Goal: Transaction & Acquisition: Purchase product/service

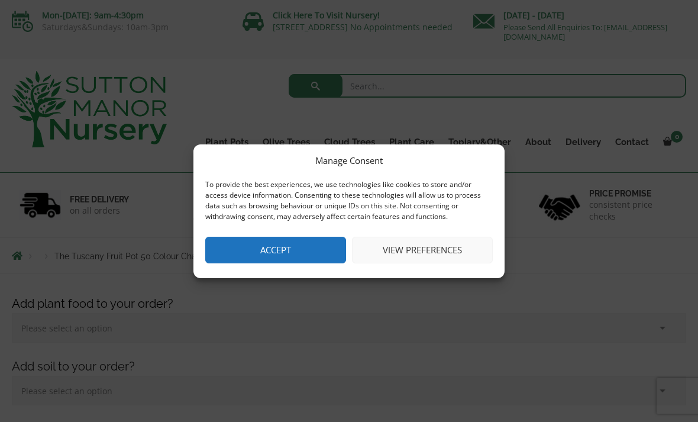
click at [435, 255] on button "View preferences" at bounding box center [422, 250] width 141 height 27
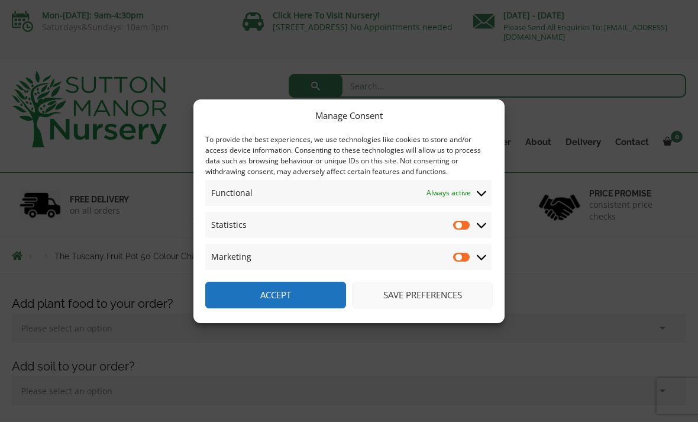
click at [447, 285] on button "Save preferences" at bounding box center [422, 295] width 141 height 27
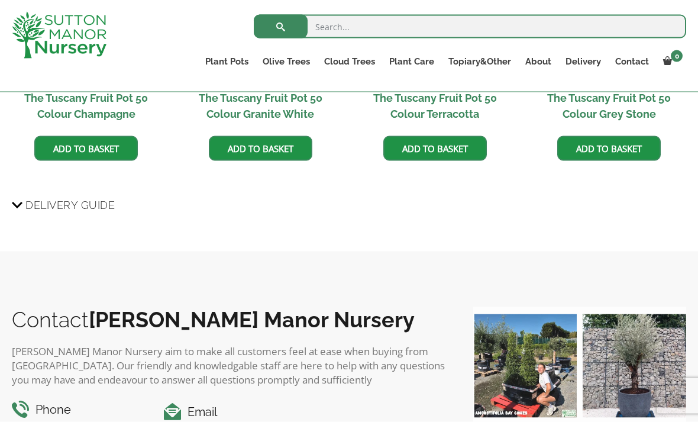
scroll to position [1144, 0]
click at [228, 50] on ul "Plant Pots Resin Bonded Pots The Amalfi Pots The Milan Pots The Capri Pots The …" at bounding box center [442, 63] width 488 height 33
click at [0, 0] on link "The Old Stone Pots" at bounding box center [0, 0] width 0 height 0
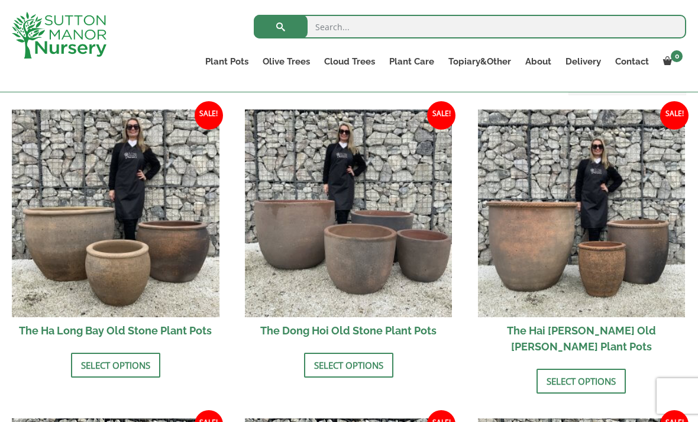
scroll to position [399, 0]
click at [340, 241] on img at bounding box center [349, 214] width 208 height 208
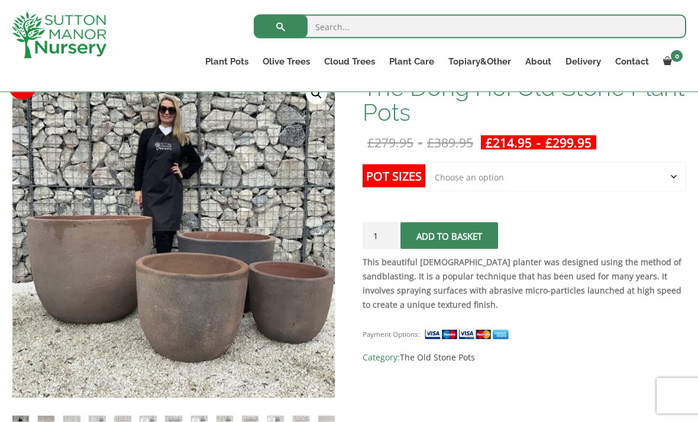
scroll to position [199, 0]
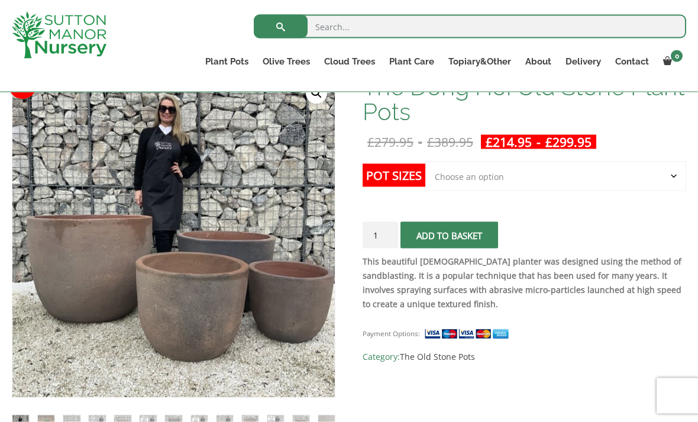
click at [658, 171] on select "Choose an option Click here to buy the 4th to Largest Pot In The Picture Click …" at bounding box center [555, 176] width 261 height 30
select select "Click here to buy the 4th to Largest Pot In The Picture"
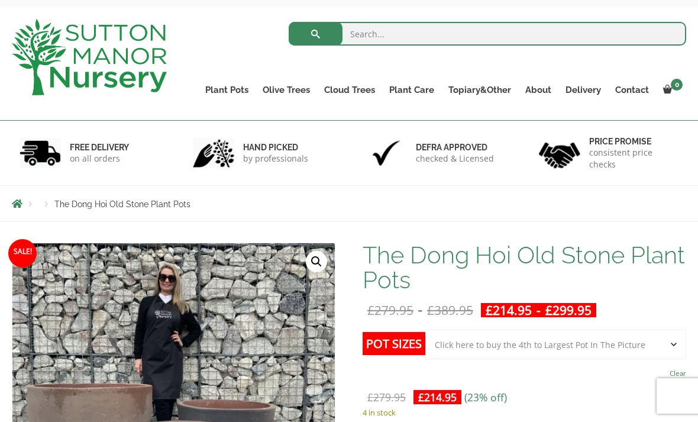
scroll to position [47, 0]
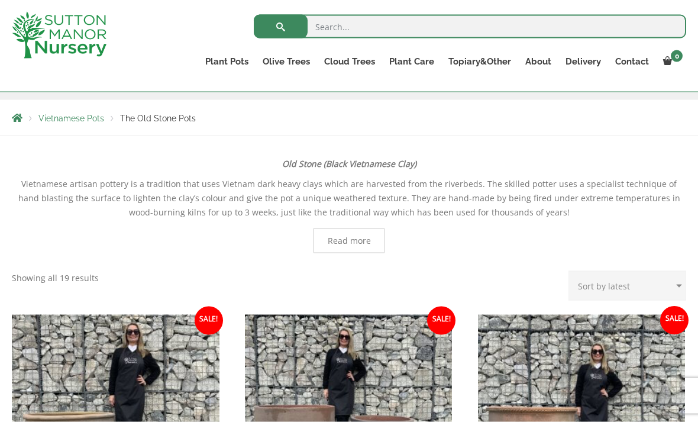
scroll to position [182, 0]
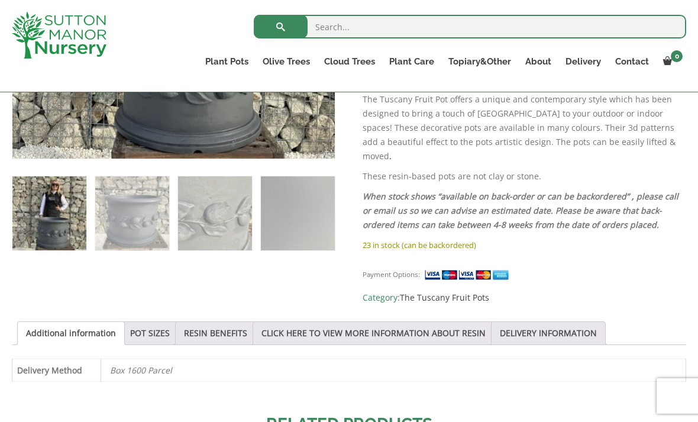
scroll to position [624, 0]
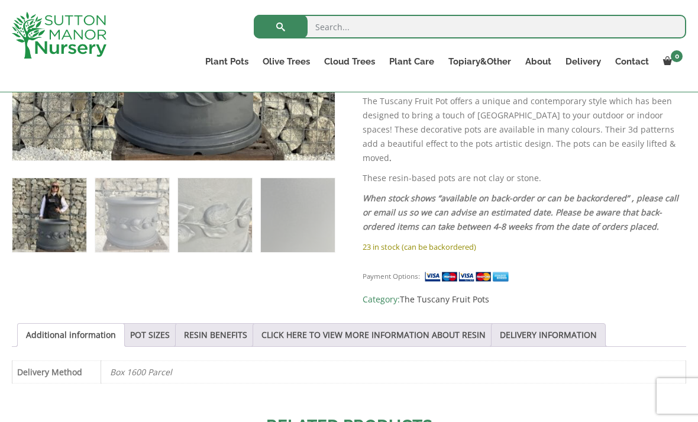
click at [0, 0] on link "The Iron Stone Pots" at bounding box center [0, 0] width 0 height 0
click at [0, 0] on link "Vietnamese Pots" at bounding box center [0, 0] width 0 height 0
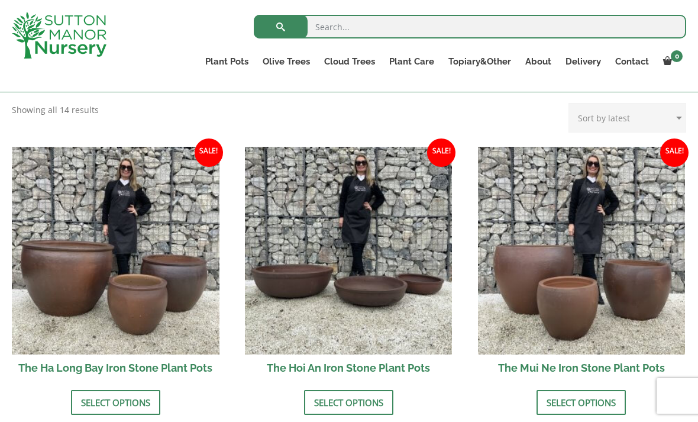
scroll to position [362, 0]
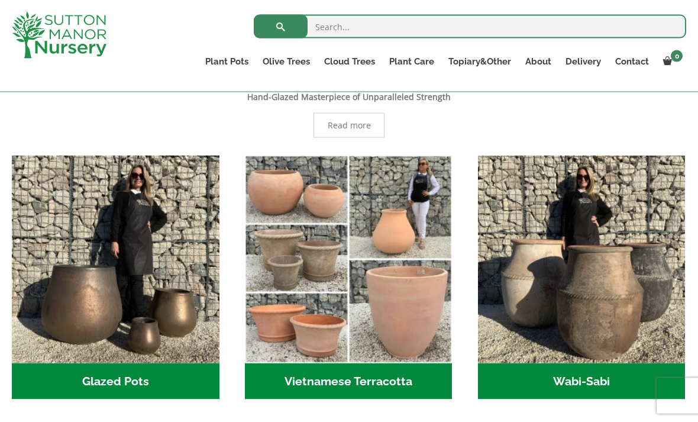
scroll to position [299, 0]
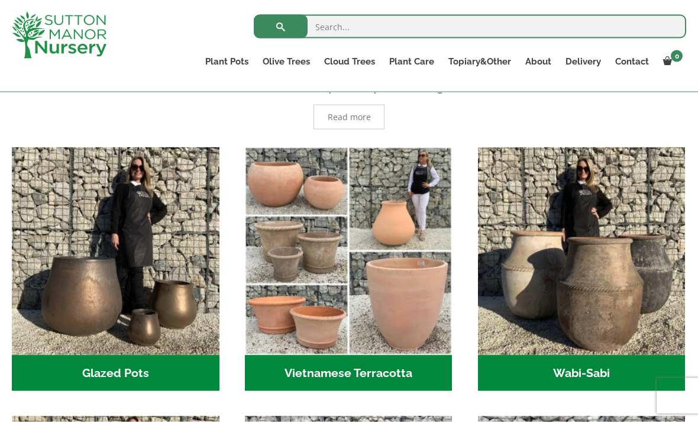
click at [607, 296] on img "Visit product category Wabi-Sabi" at bounding box center [582, 251] width 208 height 208
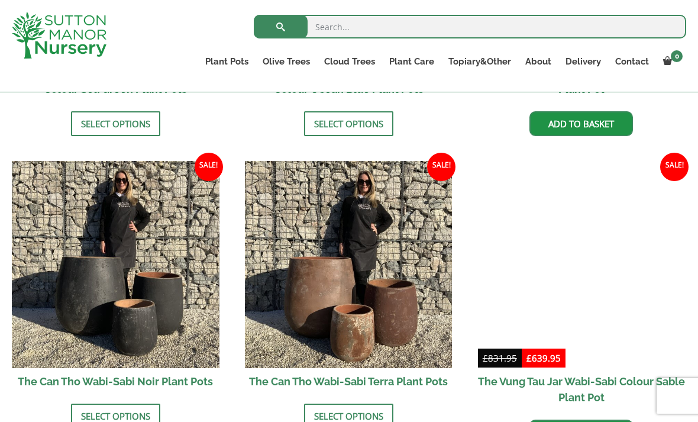
scroll to position [1153, 0]
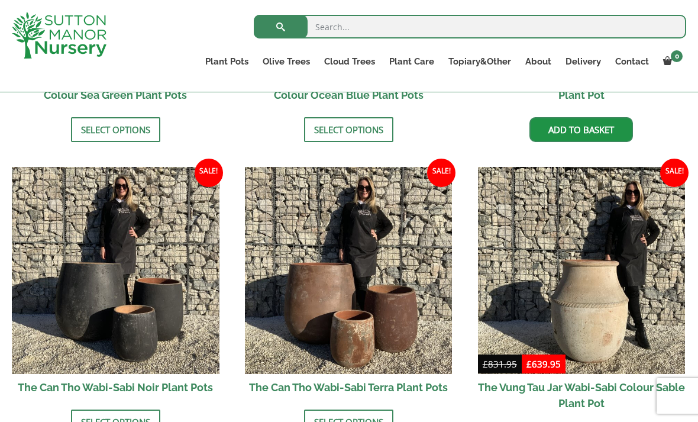
click at [0, 0] on link "The Atlantis Pots" at bounding box center [0, 0] width 0 height 0
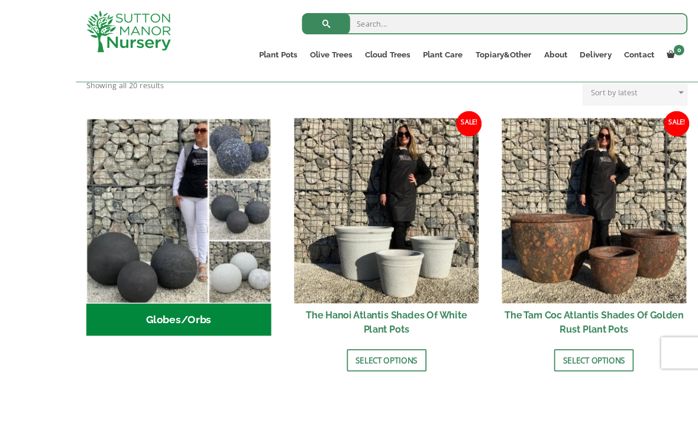
scroll to position [425, 0]
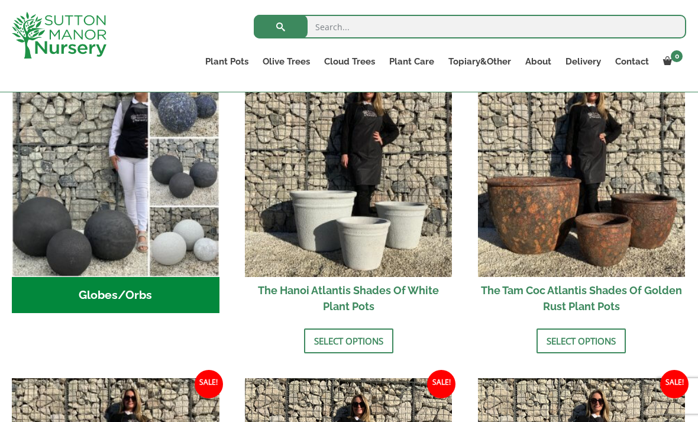
click at [627, 166] on img at bounding box center [582, 173] width 208 height 208
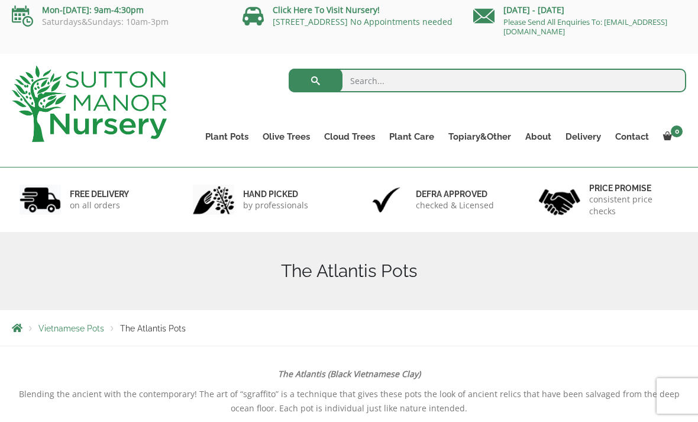
scroll to position [0, 0]
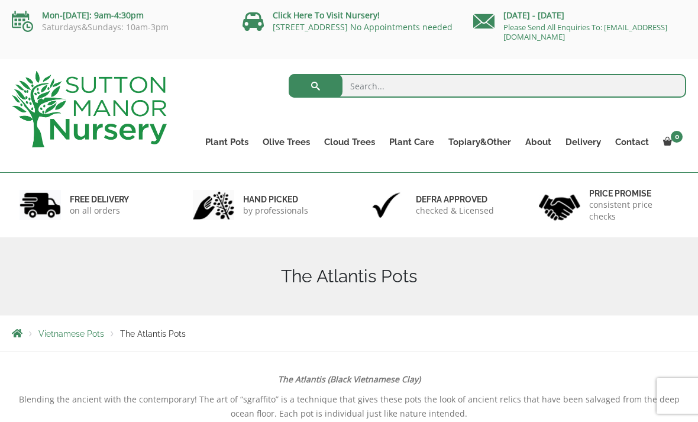
click at [237, 145] on link "Plant Pots" at bounding box center [226, 142] width 57 height 17
click at [0, 0] on link "Resin Bonded Pots" at bounding box center [0, 0] width 0 height 0
click at [0, 0] on link "The Amalfi Pots" at bounding box center [0, 0] width 0 height 0
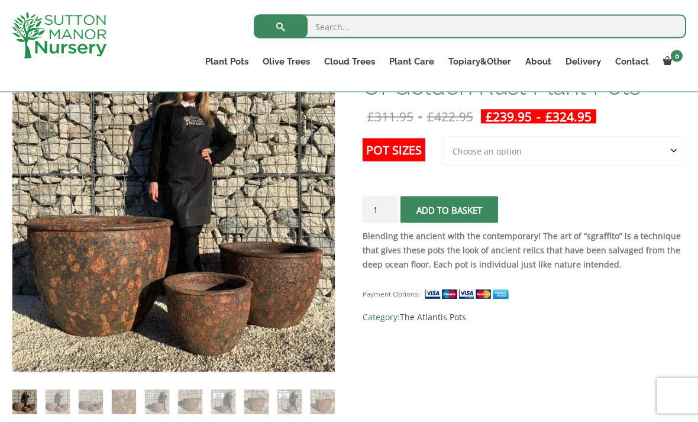
scroll to position [217, 0]
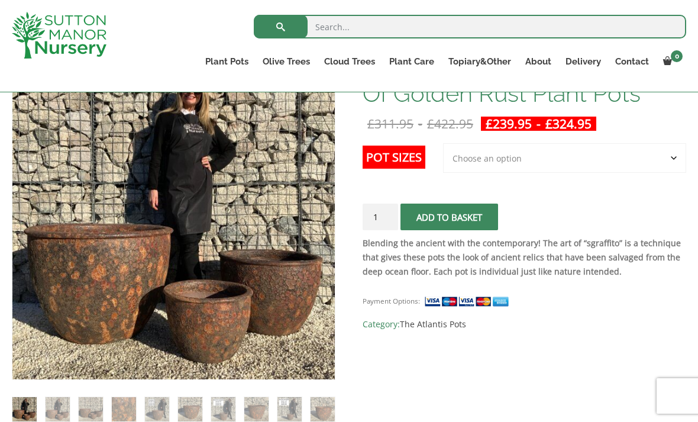
click at [565, 163] on select "Choose an option 3rd to Largest Pot In The Picture 2nd to Largest Pot In The Pi…" at bounding box center [564, 158] width 243 height 30
select select "2nd to Largest Pot In The Picture"
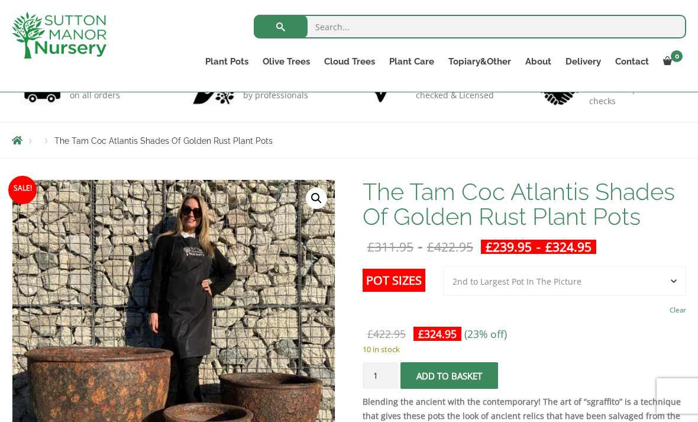
scroll to position [82, 0]
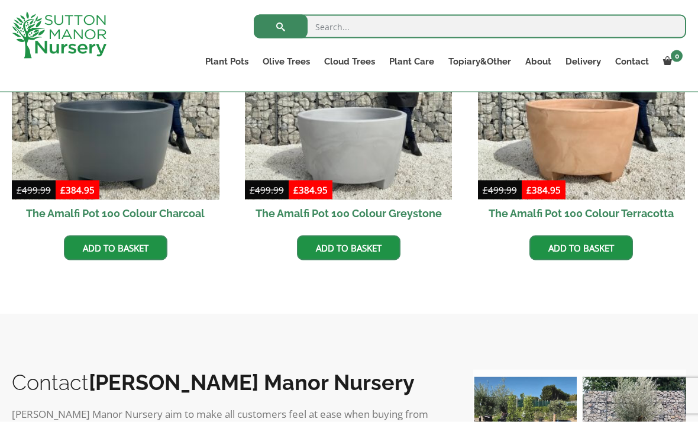
scroll to position [455, 0]
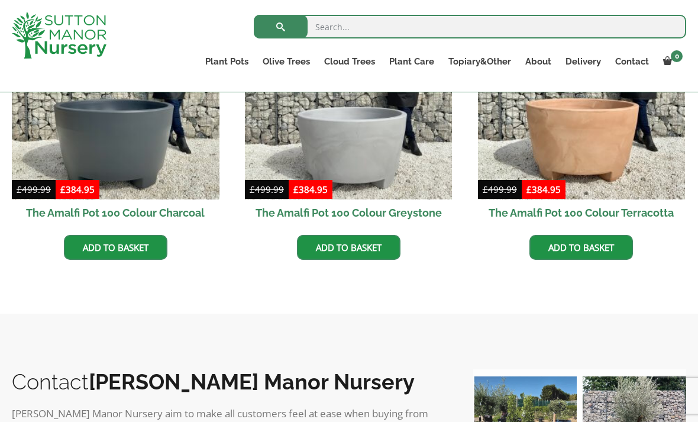
click at [0, 0] on link "The Milan Pots" at bounding box center [0, 0] width 0 height 0
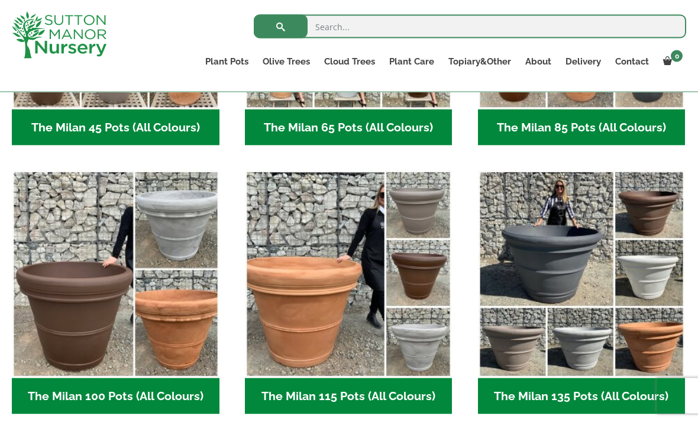
scroll to position [502, 0]
click at [0, 0] on link "The Capri Pots" at bounding box center [0, 0] width 0 height 0
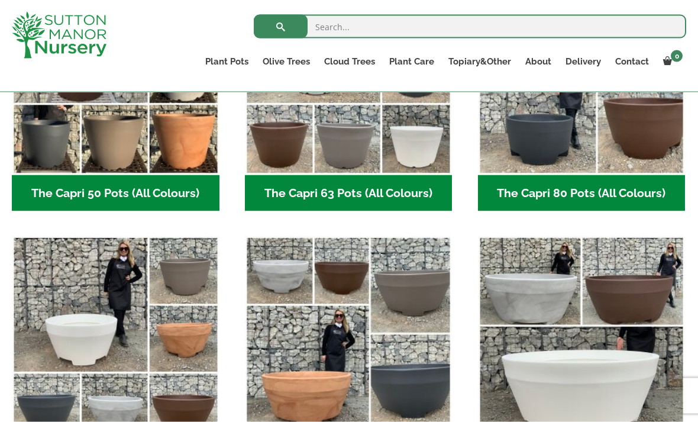
scroll to position [436, 0]
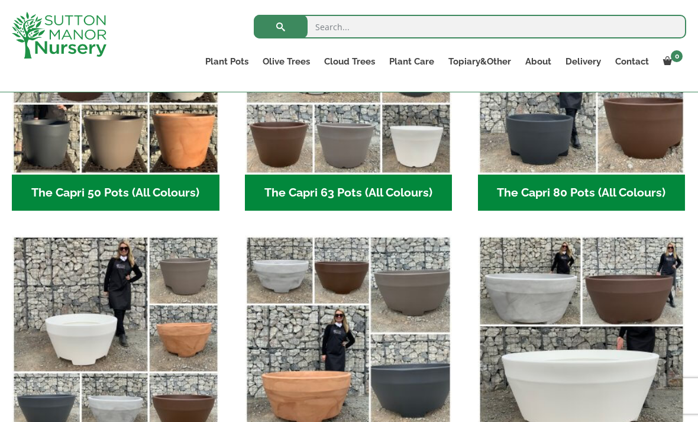
click at [0, 0] on link "The Brunello Pots" at bounding box center [0, 0] width 0 height 0
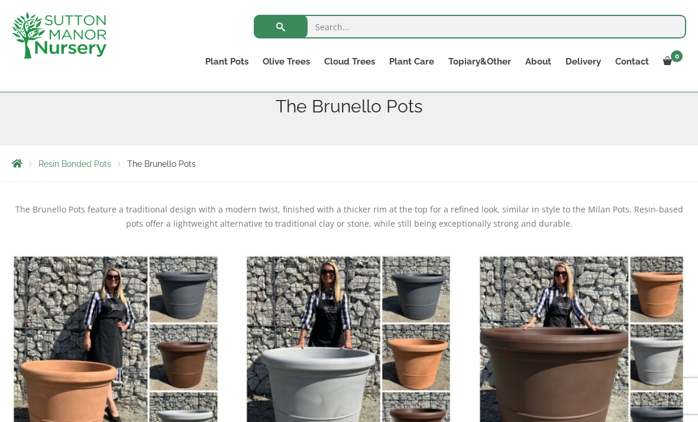
scroll to position [137, 0]
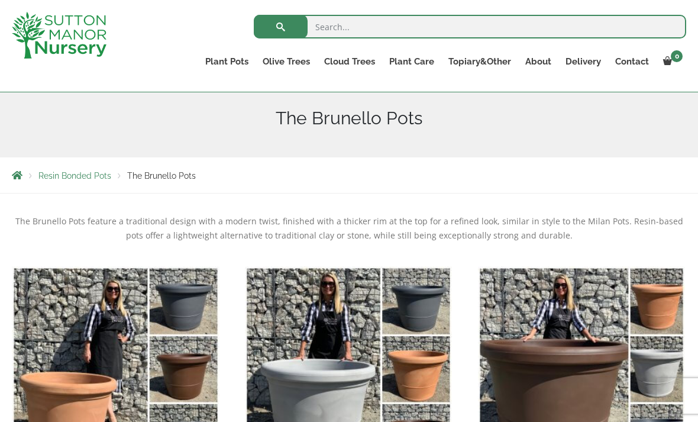
click at [0, 0] on link "The Venice Cube Pots" at bounding box center [0, 0] width 0 height 0
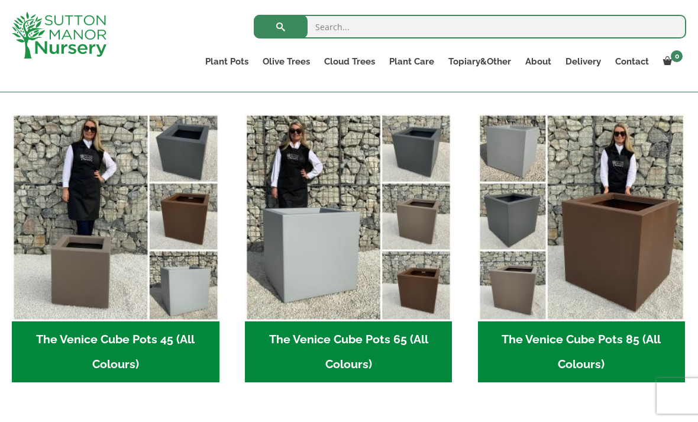
scroll to position [287, 0]
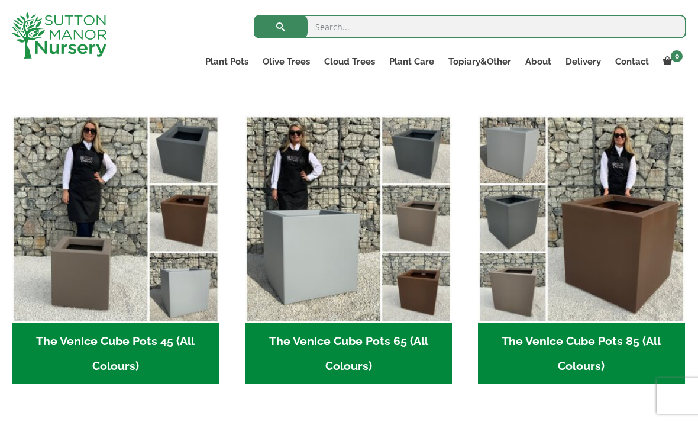
click at [369, 277] on img "Visit product category The Venice Cube Pots 65 (All Colours)" at bounding box center [349, 219] width 208 height 208
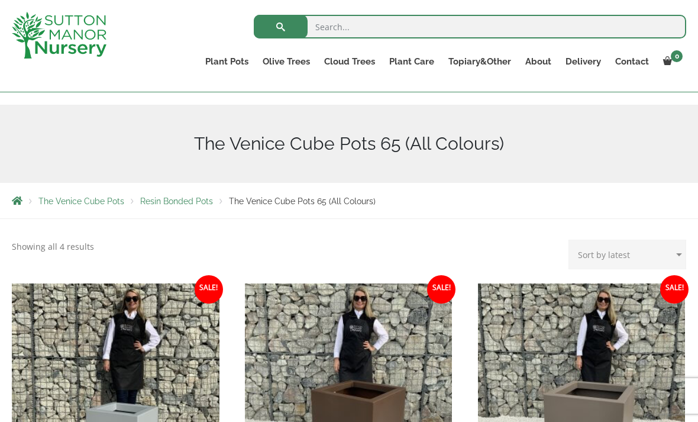
scroll to position [106, 0]
